Goal: Navigation & Orientation: Find specific page/section

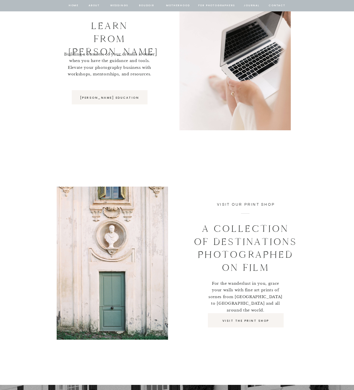
scroll to position [3903, 0]
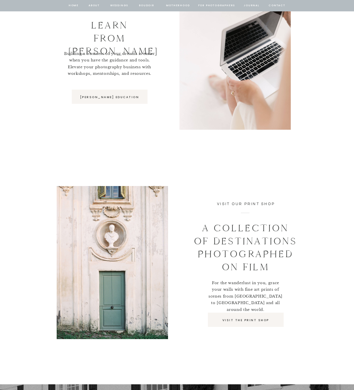
click at [129, 96] on p "[PERSON_NAME] EDUCATION" at bounding box center [109, 97] width 67 height 5
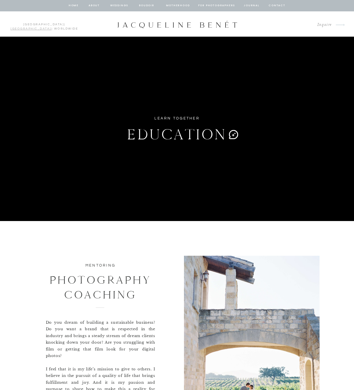
click at [46, 27] on link "[GEOGRAPHIC_DATA]" at bounding box center [31, 28] width 41 height 3
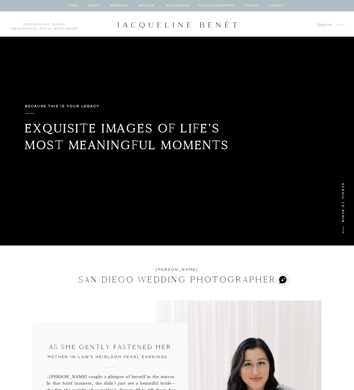
click at [121, 5] on nav "Weddings" at bounding box center [119, 5] width 19 height 5
